Goal: Information Seeking & Learning: Learn about a topic

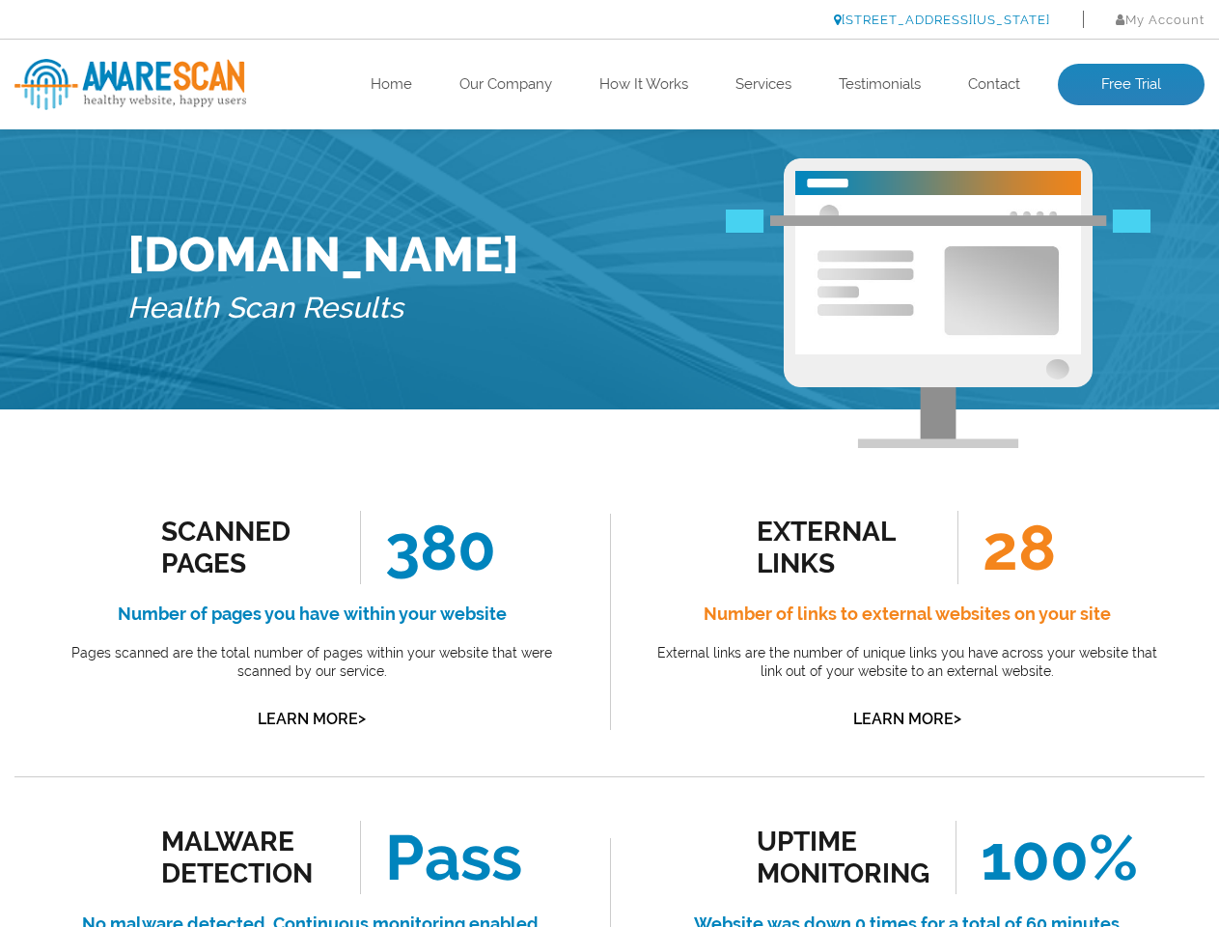
click at [889, 19] on link "[STREET_ADDRESS][US_STATE]" at bounding box center [942, 20] width 216 height 14
click at [312, 718] on link "Learn More >" at bounding box center [312, 719] width 108 height 18
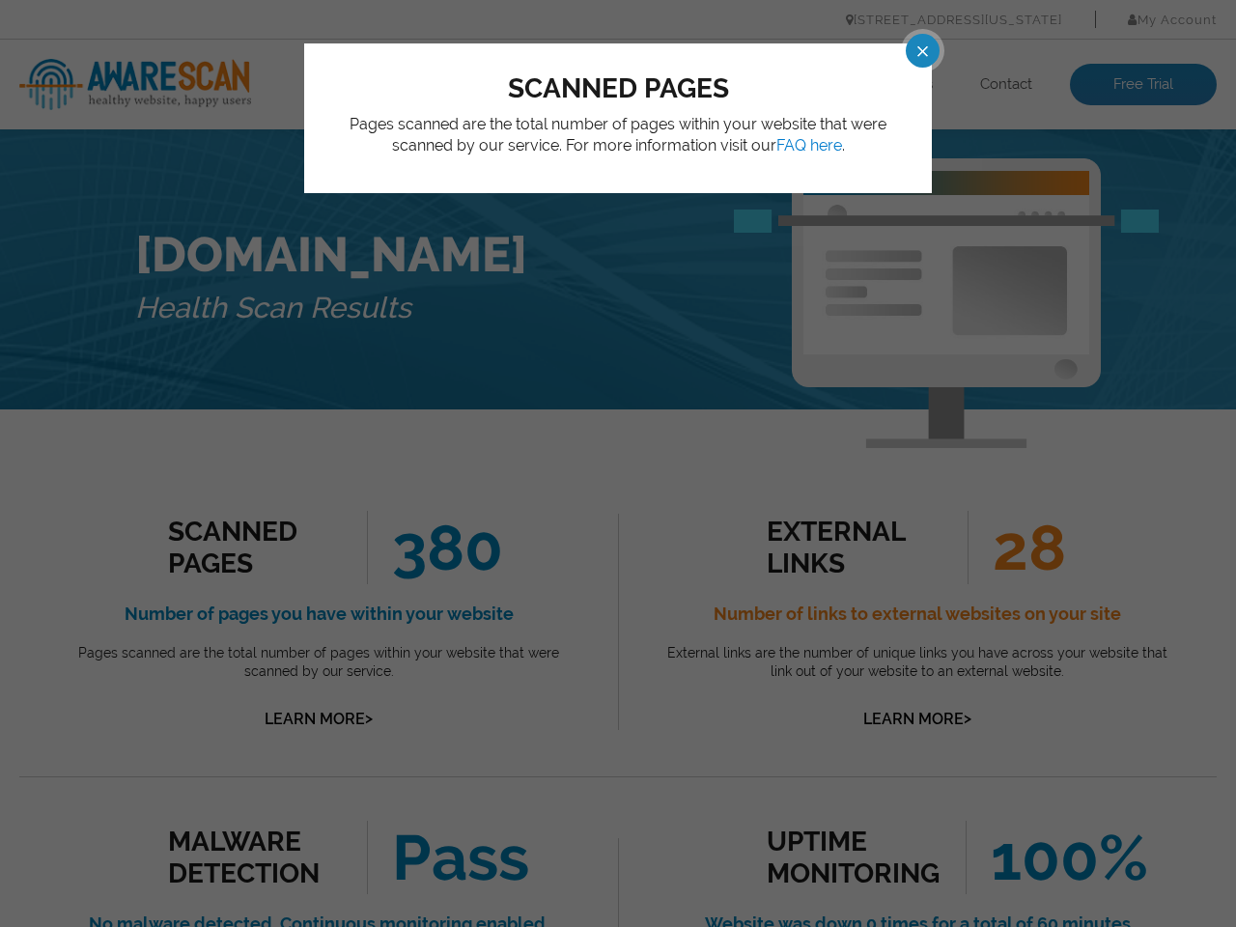
click at [609, 463] on div "scanned pages Pages scanned are the total number of pages within your website t…" at bounding box center [618, 463] width 1236 height 927
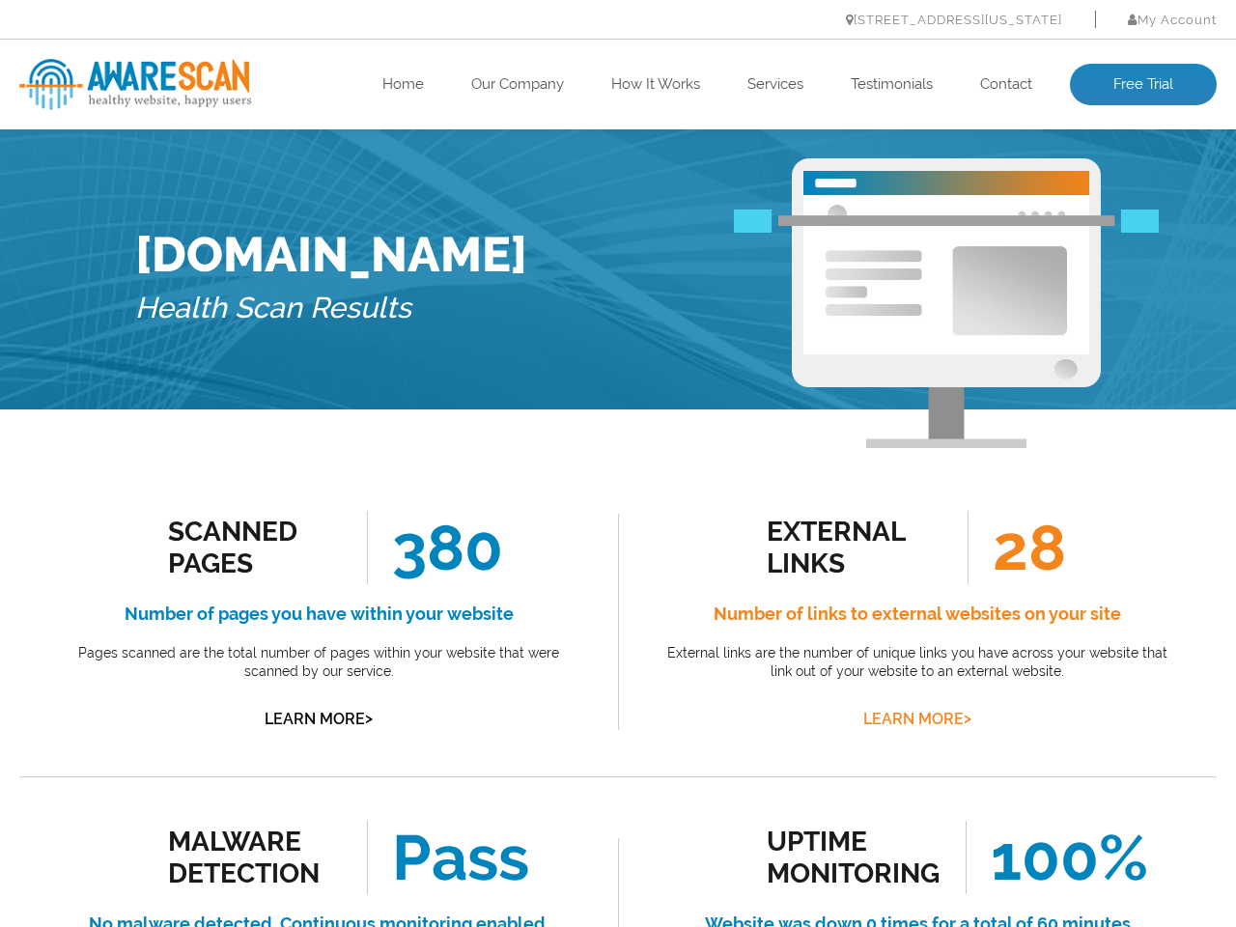
click at [907, 718] on link "Learn More >" at bounding box center [917, 719] width 108 height 18
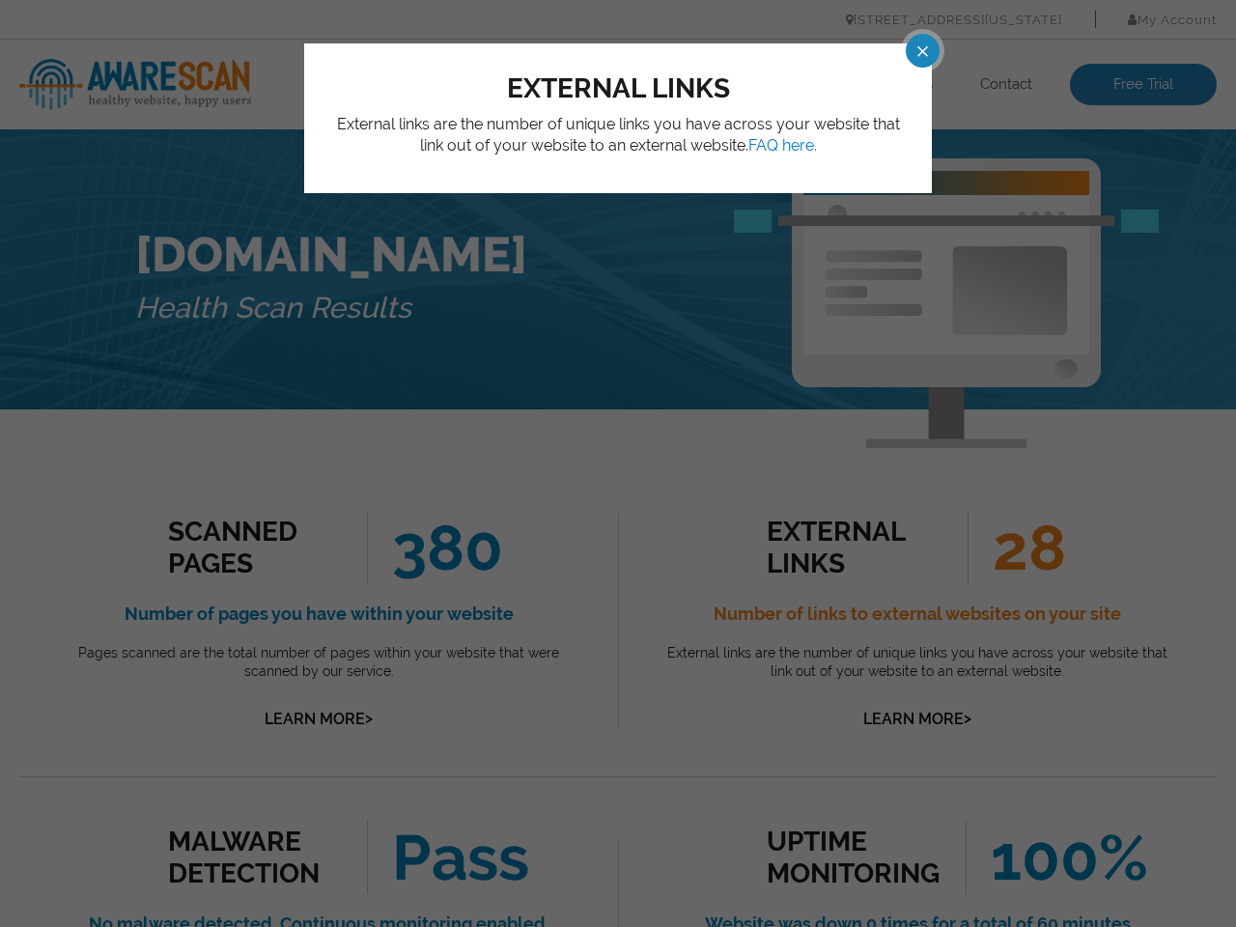
click at [609, 463] on div "external links External links are the number of unique links you have across yo…" at bounding box center [618, 463] width 1236 height 927
